Goal: Transaction & Acquisition: Purchase product/service

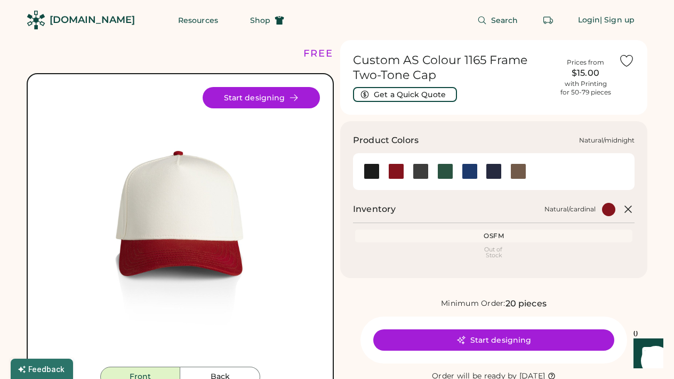
click at [490, 167] on div at bounding box center [494, 171] width 16 height 16
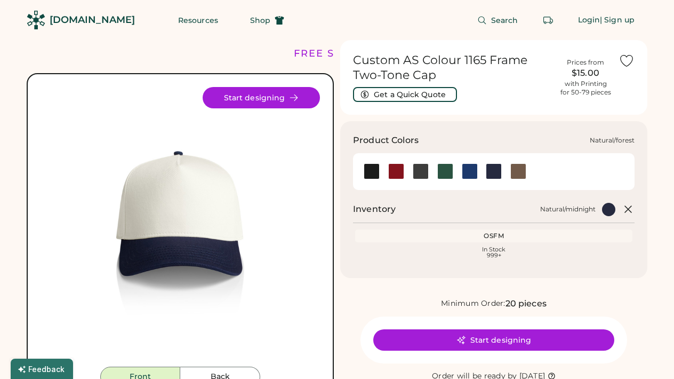
click at [443, 171] on div at bounding box center [445, 171] width 16 height 16
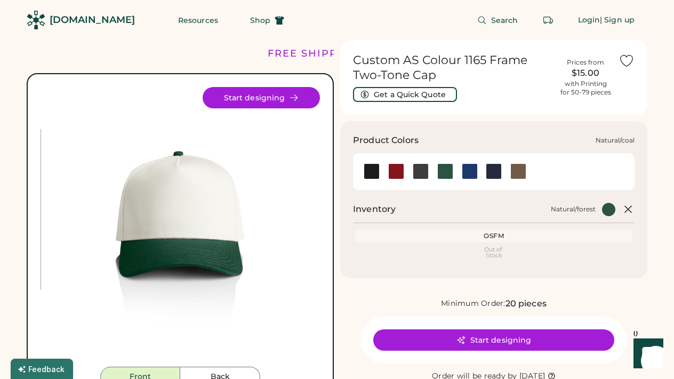
click at [421, 169] on div at bounding box center [421, 171] width 16 height 16
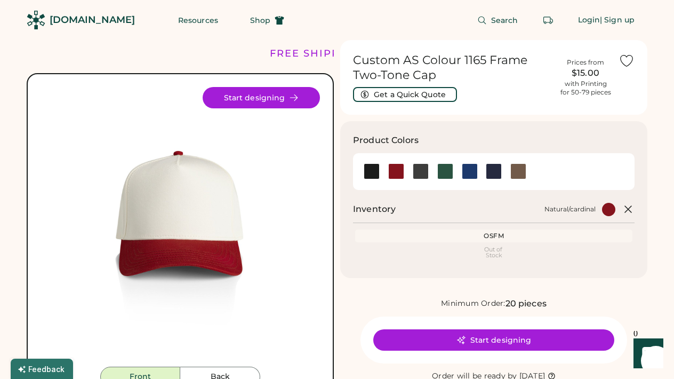
click at [492, 254] on div "Out of Stock" at bounding box center [493, 252] width 273 height 12
click at [386, 172] on div at bounding box center [396, 171] width 25 height 16
click at [377, 172] on div at bounding box center [372, 171] width 16 height 16
click at [398, 172] on div at bounding box center [396, 171] width 16 height 16
click at [412, 172] on div at bounding box center [420, 171] width 25 height 16
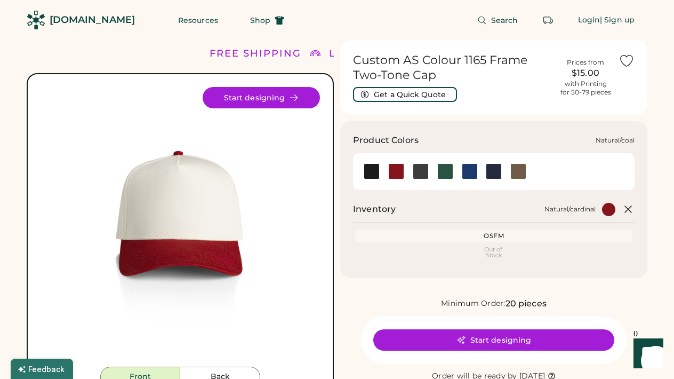
click at [420, 172] on div at bounding box center [421, 171] width 16 height 16
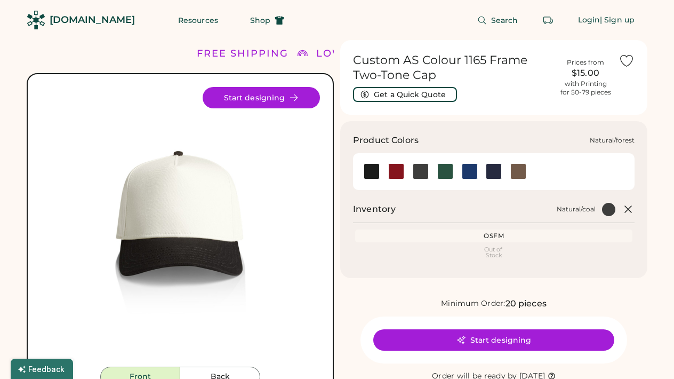
click at [445, 173] on div at bounding box center [445, 171] width 16 height 16
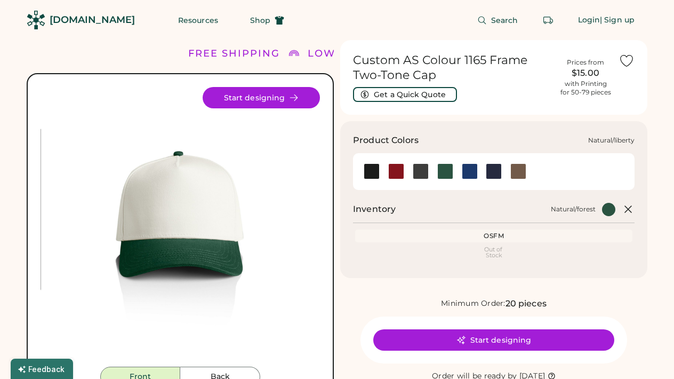
click at [468, 172] on div at bounding box center [470, 171] width 16 height 16
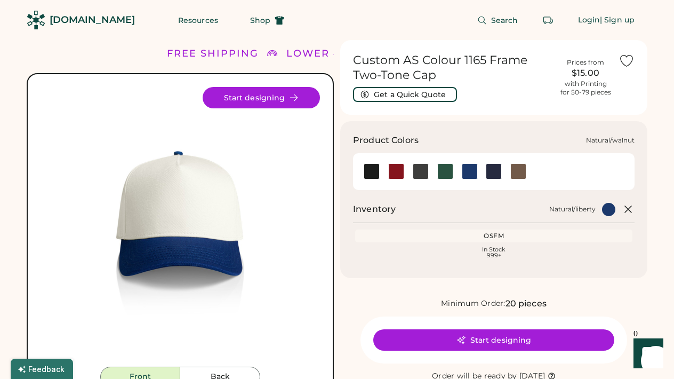
click at [520, 173] on div at bounding box center [518, 171] width 16 height 16
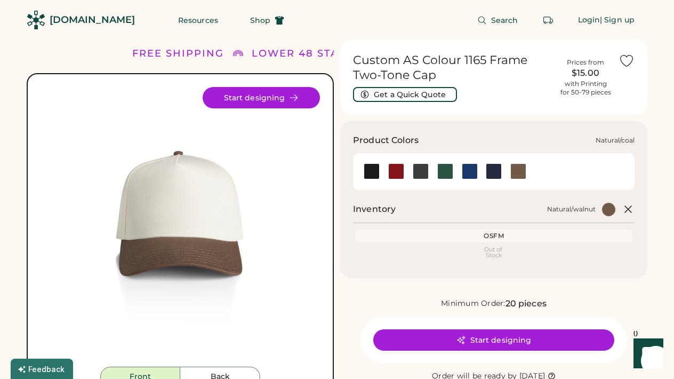
click at [417, 171] on div at bounding box center [421, 171] width 16 height 16
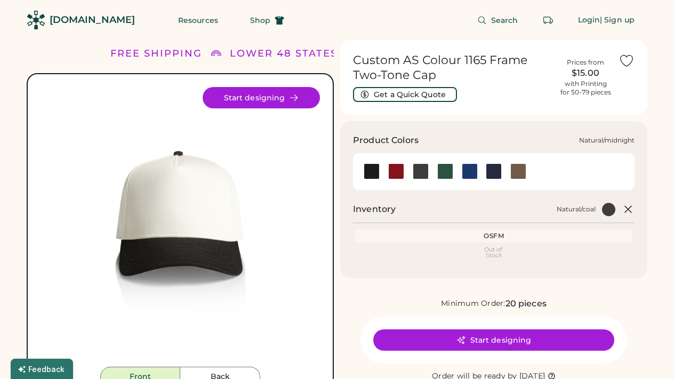
click at [492, 172] on div at bounding box center [494, 171] width 16 height 16
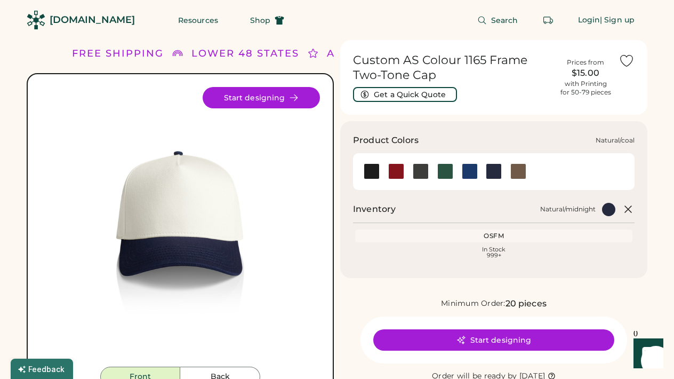
click at [426, 173] on div at bounding box center [421, 171] width 16 height 16
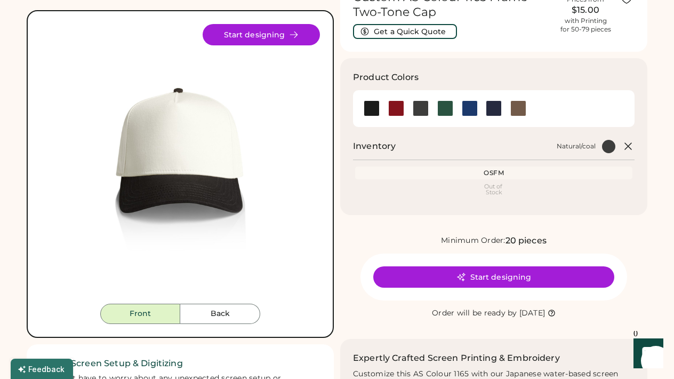
scroll to position [66, 0]
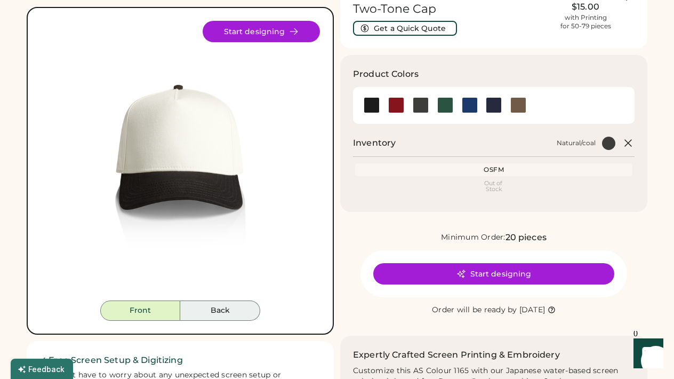
click at [233, 316] on button "Back" at bounding box center [220, 310] width 80 height 20
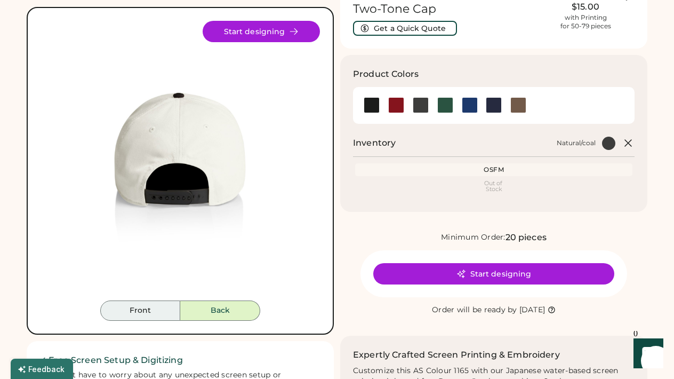
click at [153, 306] on button "Front" at bounding box center [140, 310] width 80 height 20
